Goal: Check status: Check status

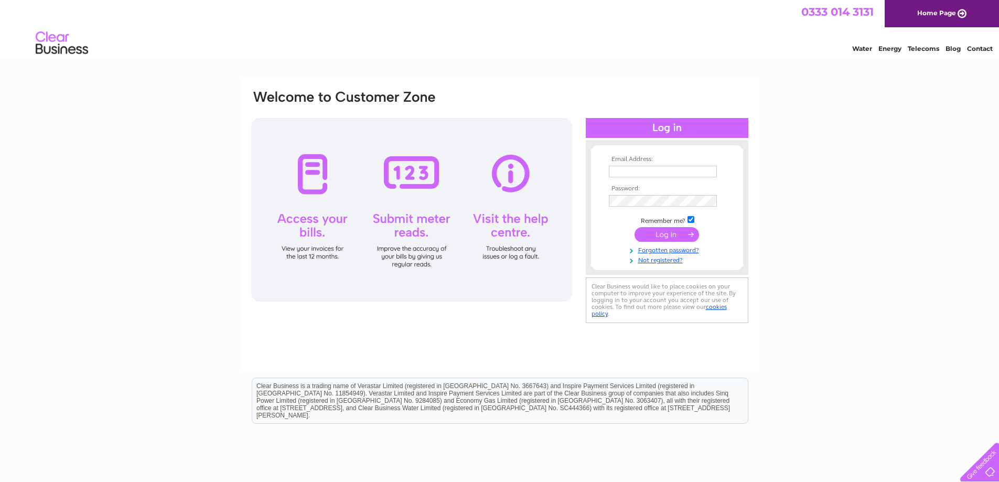
type input "samantha.jarman@higalv.co.uk"
click at [661, 240] on input "submit" at bounding box center [667, 234] width 64 height 15
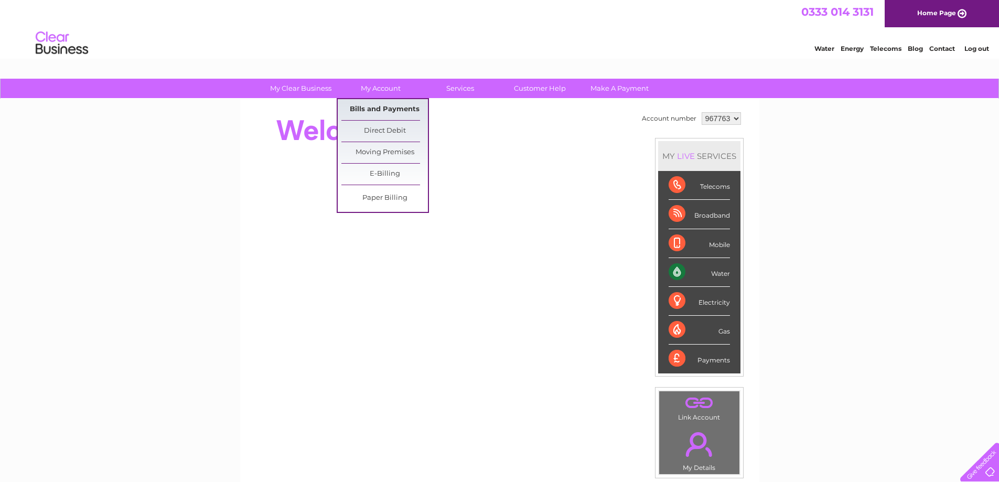
click at [384, 107] on link "Bills and Payments" at bounding box center [384, 109] width 87 height 21
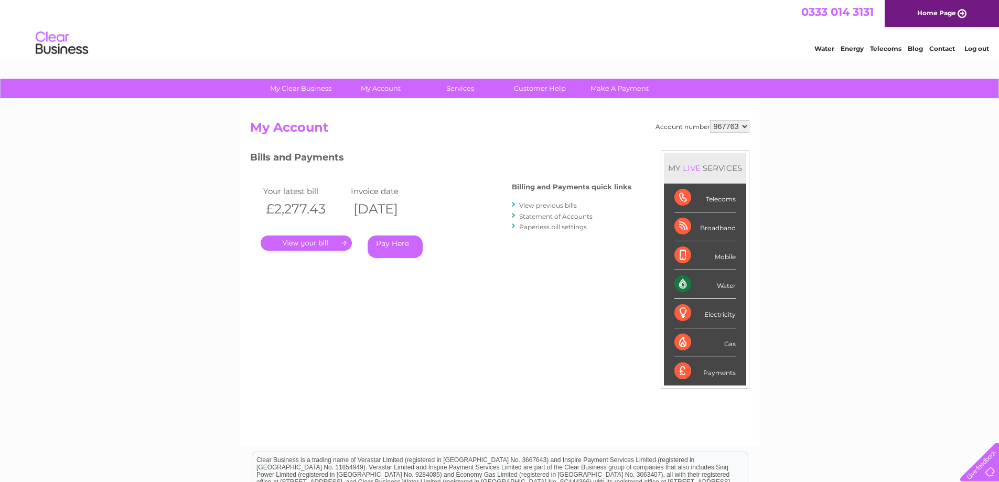
click at [725, 128] on select "967763 967768" at bounding box center [729, 126] width 39 height 13
select select "967768"
click at [710, 120] on select "967763 967768" at bounding box center [729, 126] width 39 height 13
click at [972, 47] on link "Log out" at bounding box center [976, 49] width 25 height 8
